Goal: Information Seeking & Learning: Learn about a topic

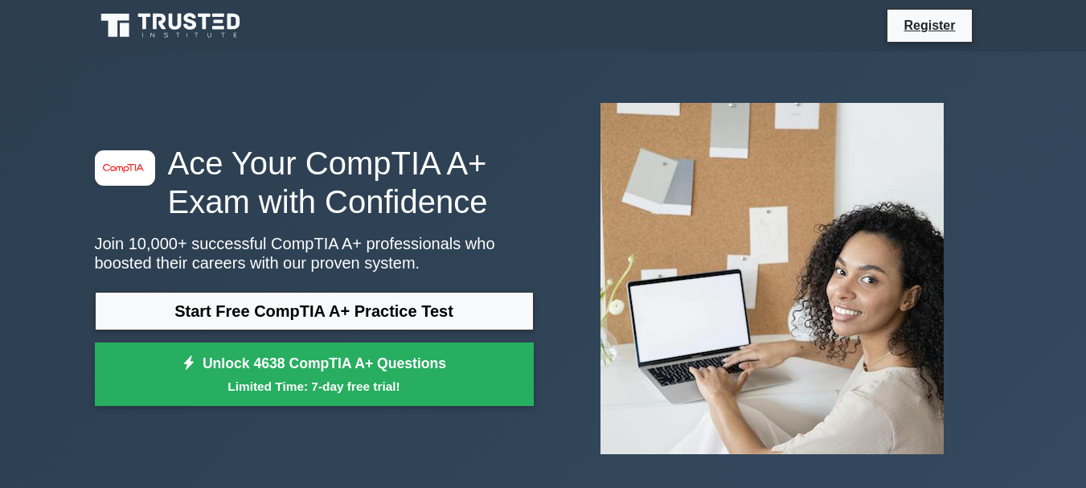
click at [484, 310] on link "Start Free CompTIA A+ Practice Test" at bounding box center [314, 311] width 439 height 39
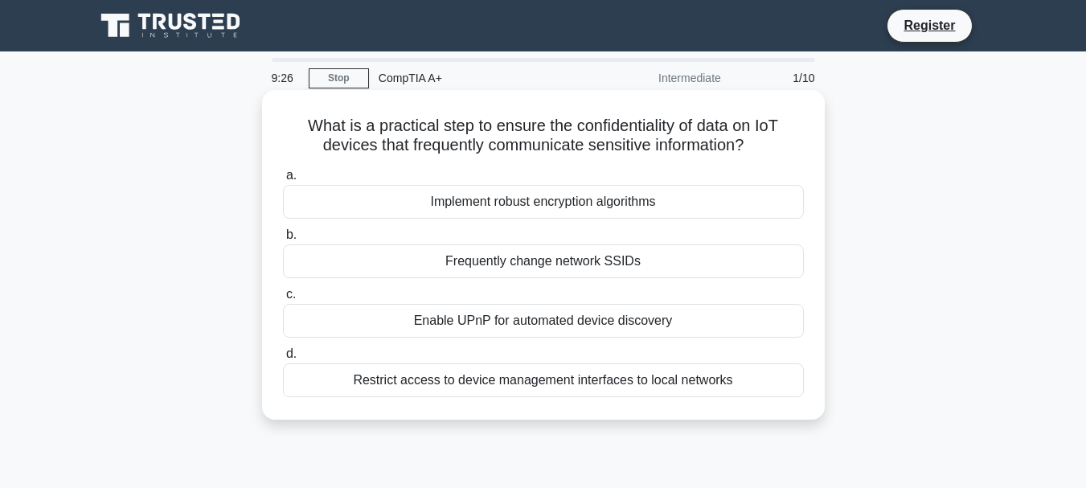
click at [576, 198] on div "Implement robust encryption algorithms" at bounding box center [543, 202] width 521 height 34
click at [283, 181] on input "a. Implement robust encryption algorithms" at bounding box center [283, 175] width 0 height 10
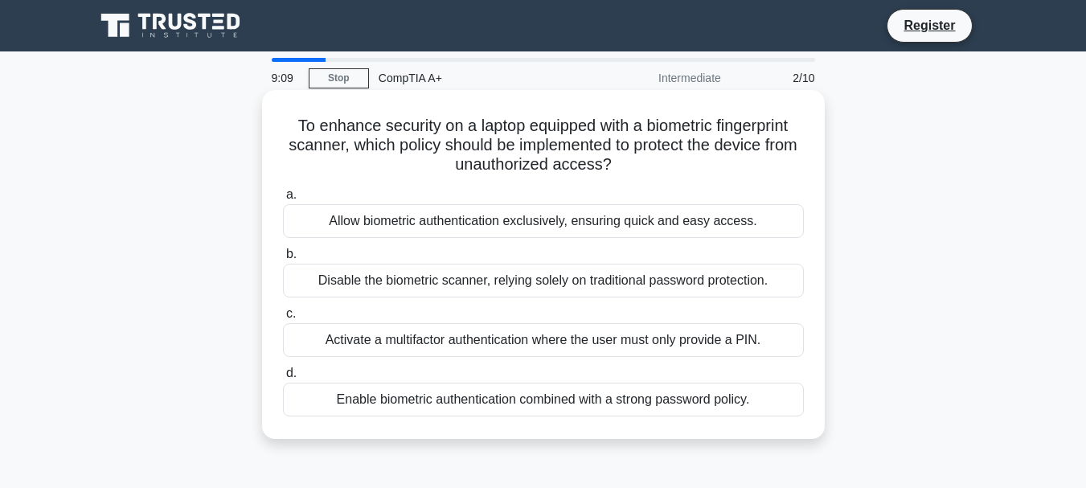
click at [467, 226] on div "Allow biometric authentication exclusively, ensuring quick and easy access." at bounding box center [543, 221] width 521 height 34
click at [283, 200] on input "a. Allow biometric authentication exclusively, ensuring quick and easy access." at bounding box center [283, 195] width 0 height 10
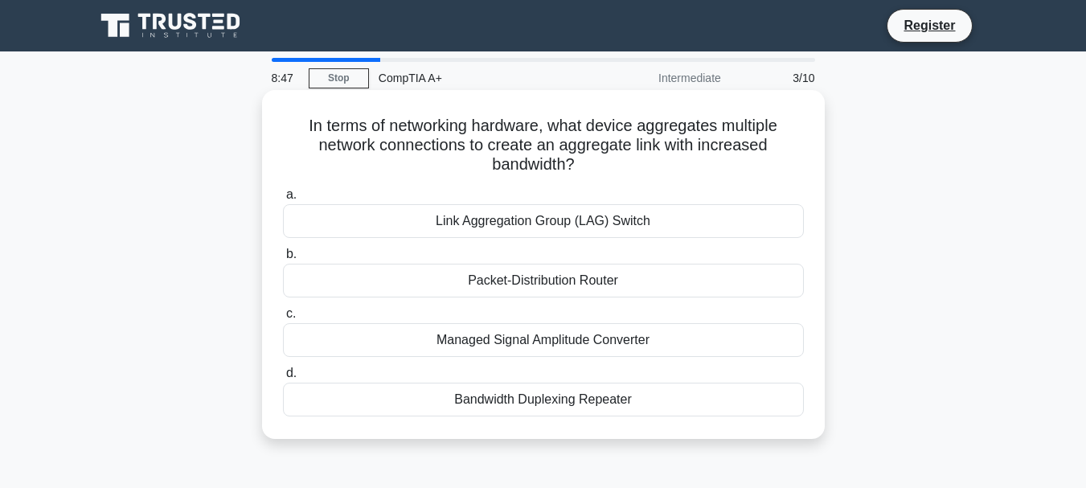
click at [587, 281] on div "Packet-Distribution Router" at bounding box center [543, 281] width 521 height 34
click at [283, 260] on input "b. Packet-Distribution Router" at bounding box center [283, 254] width 0 height 10
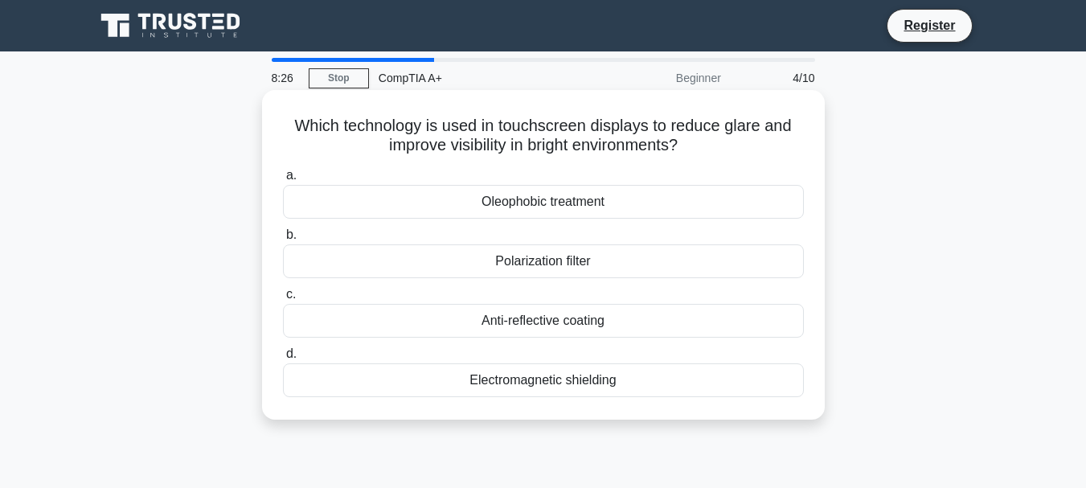
click at [590, 201] on div "Oleophobic treatment" at bounding box center [543, 202] width 521 height 34
click at [283, 181] on input "a. Oleophobic treatment" at bounding box center [283, 175] width 0 height 10
